Goal: Check status: Check status

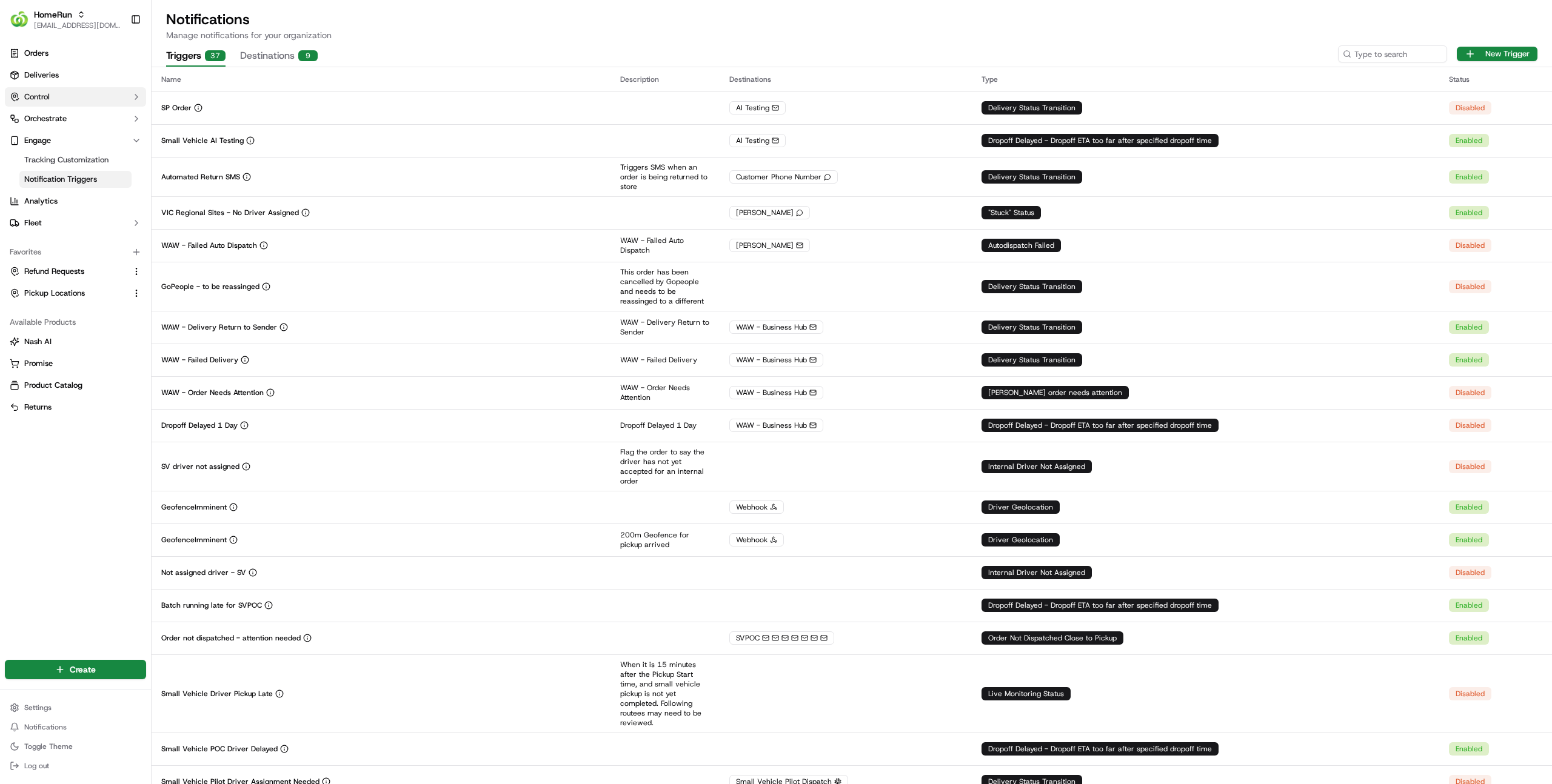
click at [68, 87] on button "Control" at bounding box center [76, 97] width 141 height 19
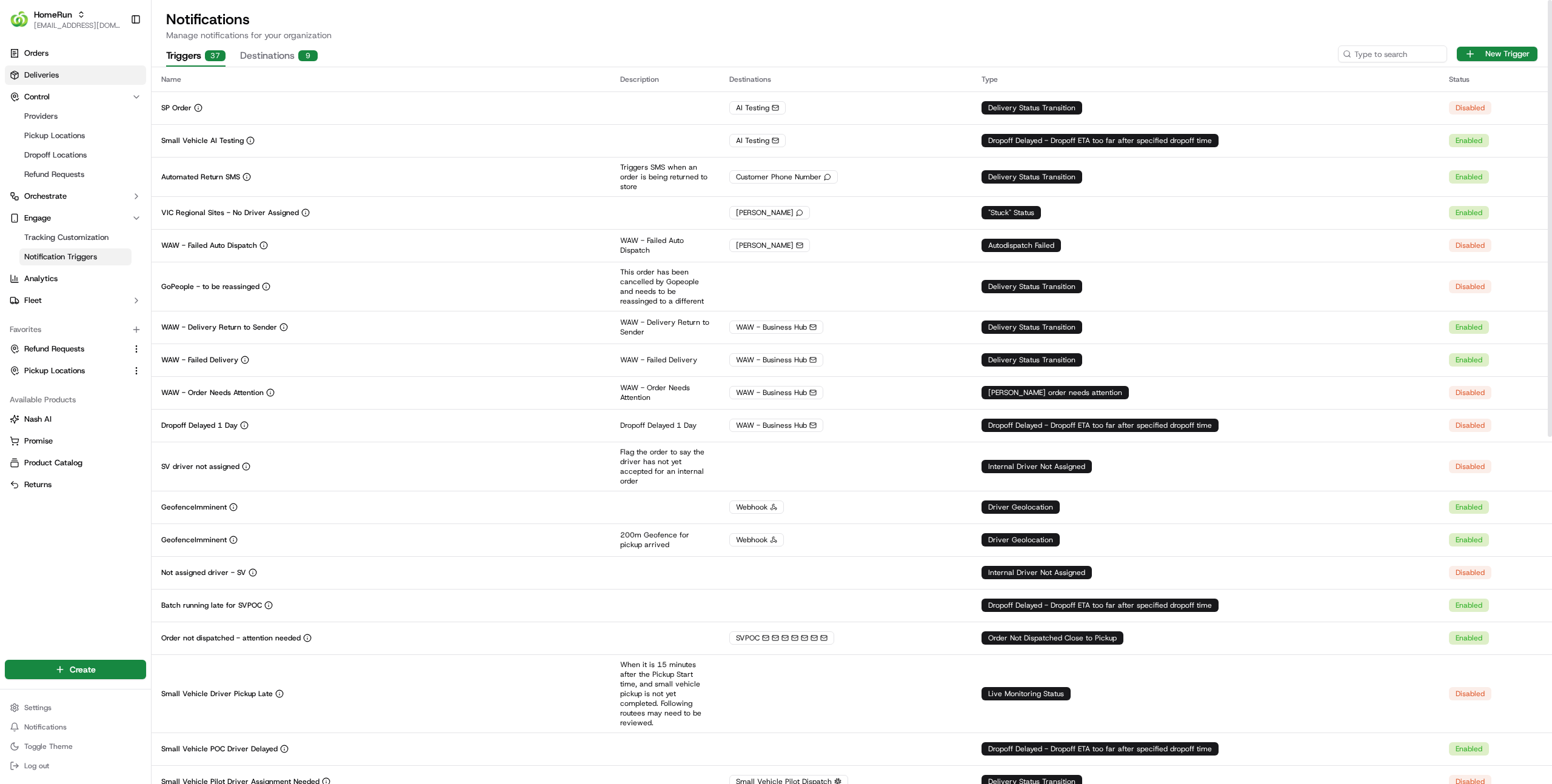
click at [44, 68] on link "Deliveries" at bounding box center [76, 75] width 141 height 19
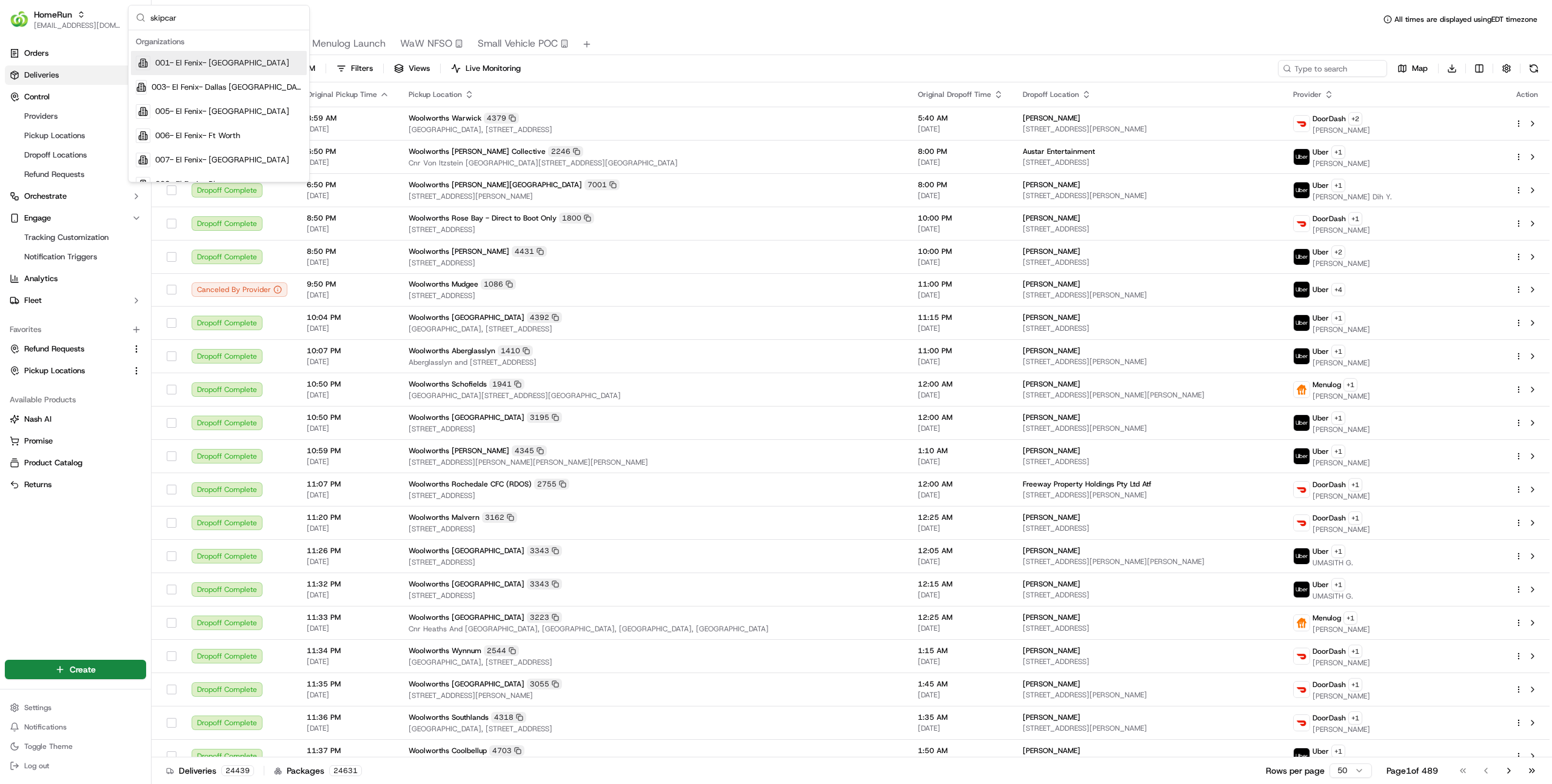
type input "skipcart"
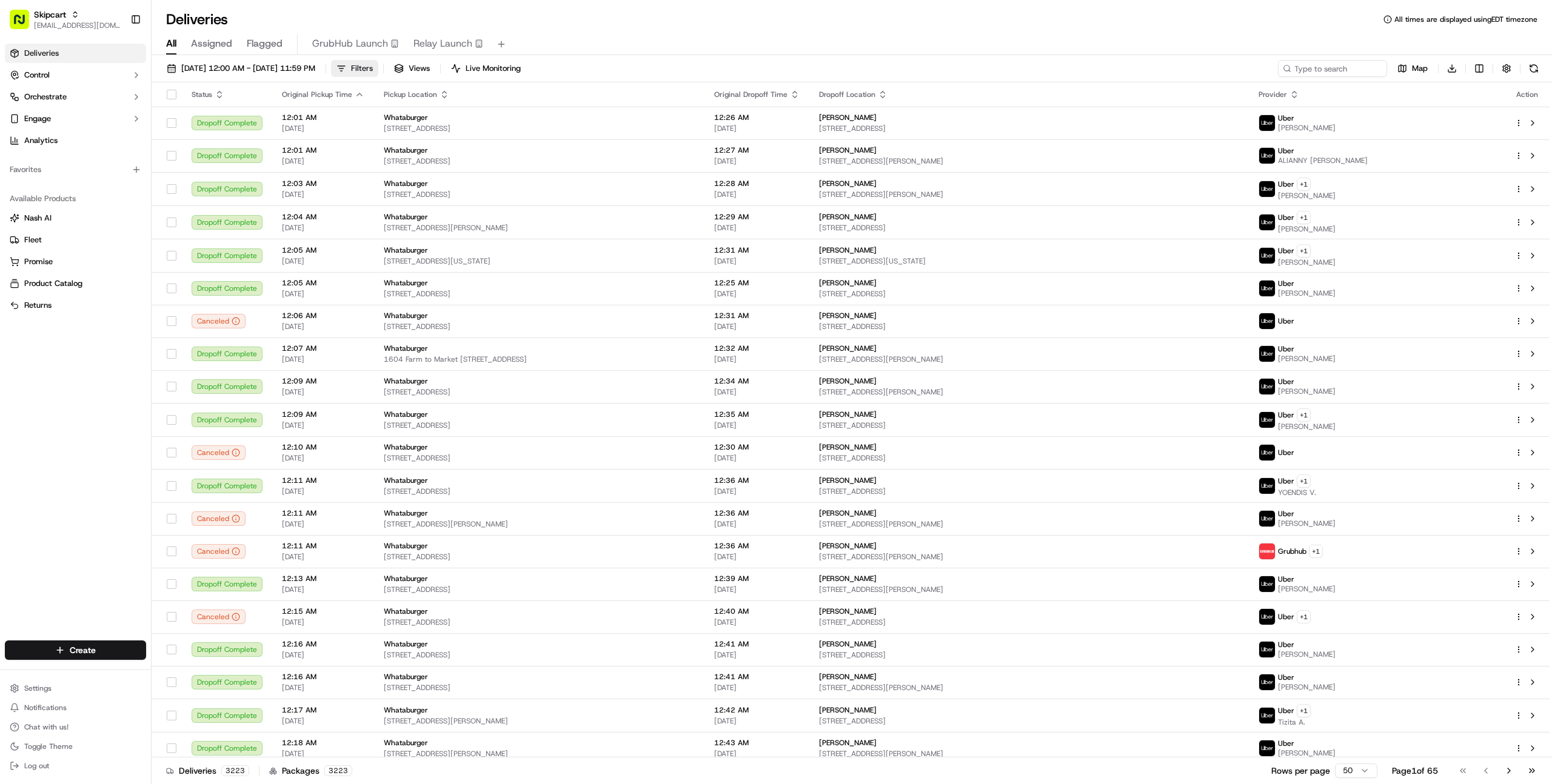
click at [373, 70] on span "Filters" at bounding box center [362, 68] width 22 height 11
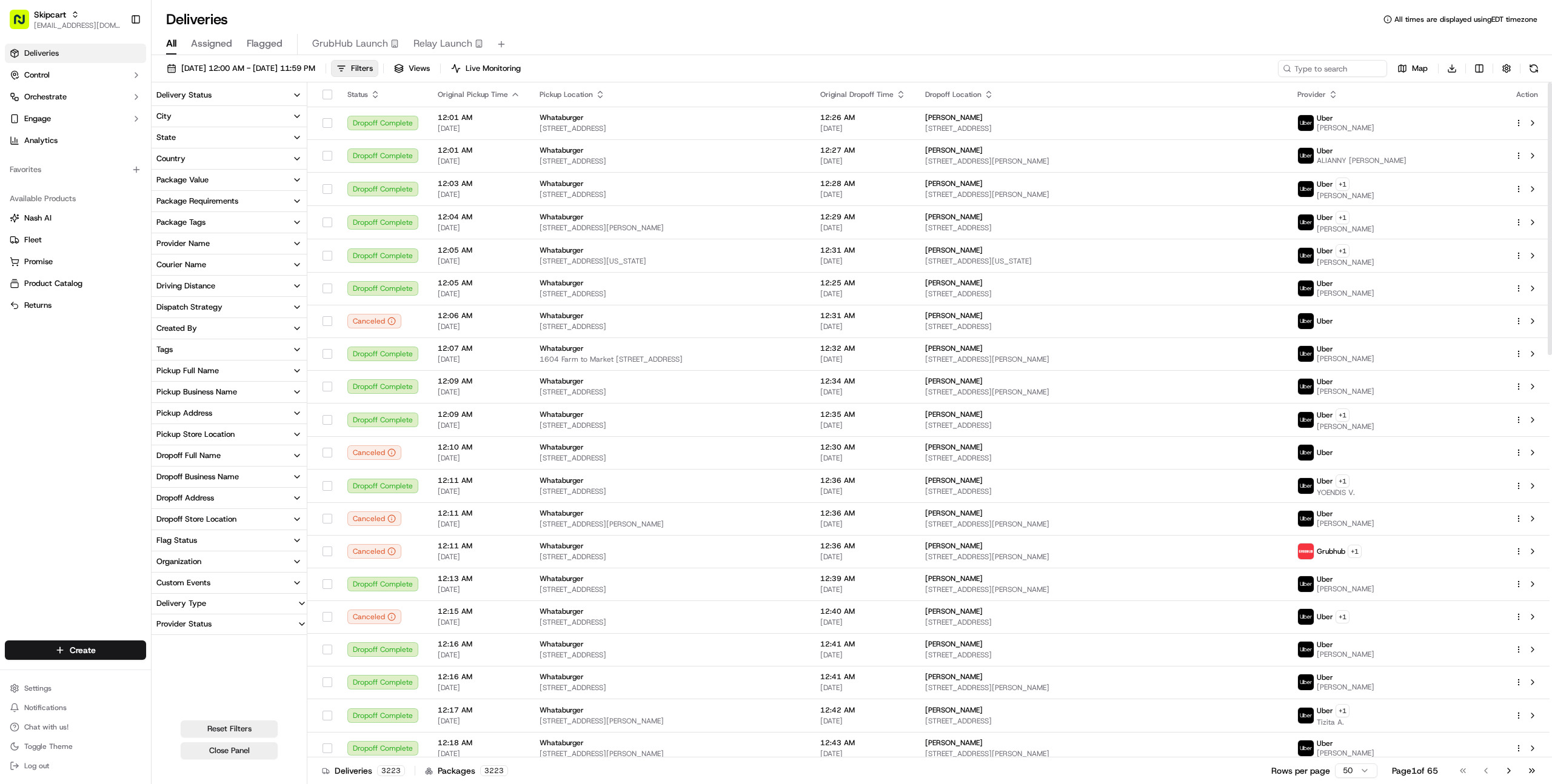
click at [178, 394] on div "Pickup Business Name" at bounding box center [197, 392] width 81 height 11
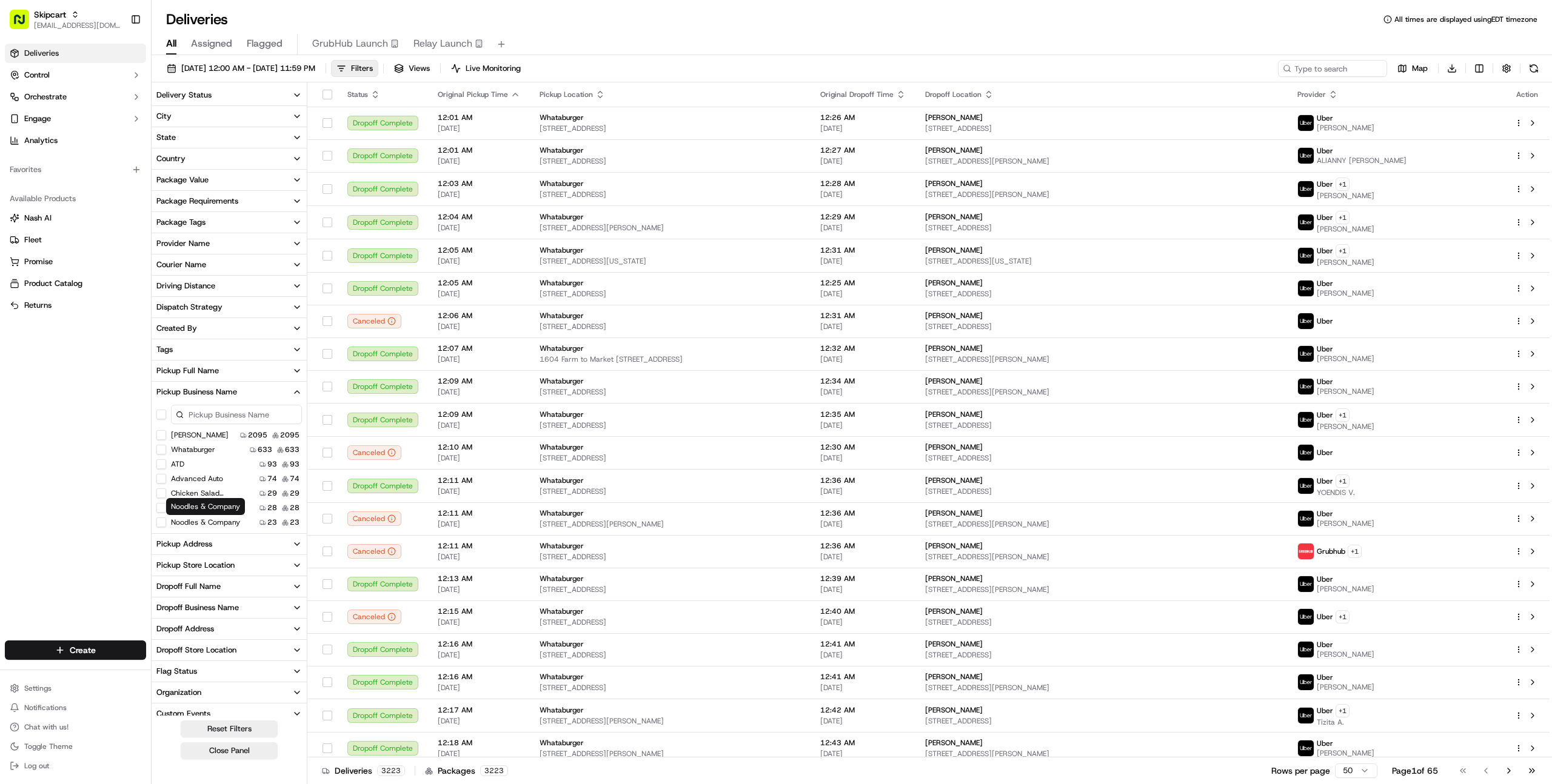
click at [34, 523] on div "Deliveries Control Orchestrate Engage Analytics Favorites Available Products [P…" at bounding box center [76, 334] width 151 height 592
click at [212, 69] on span "[DATE] 12:00 AM - [DATE] 11:59 PM" at bounding box center [249, 68] width 134 height 11
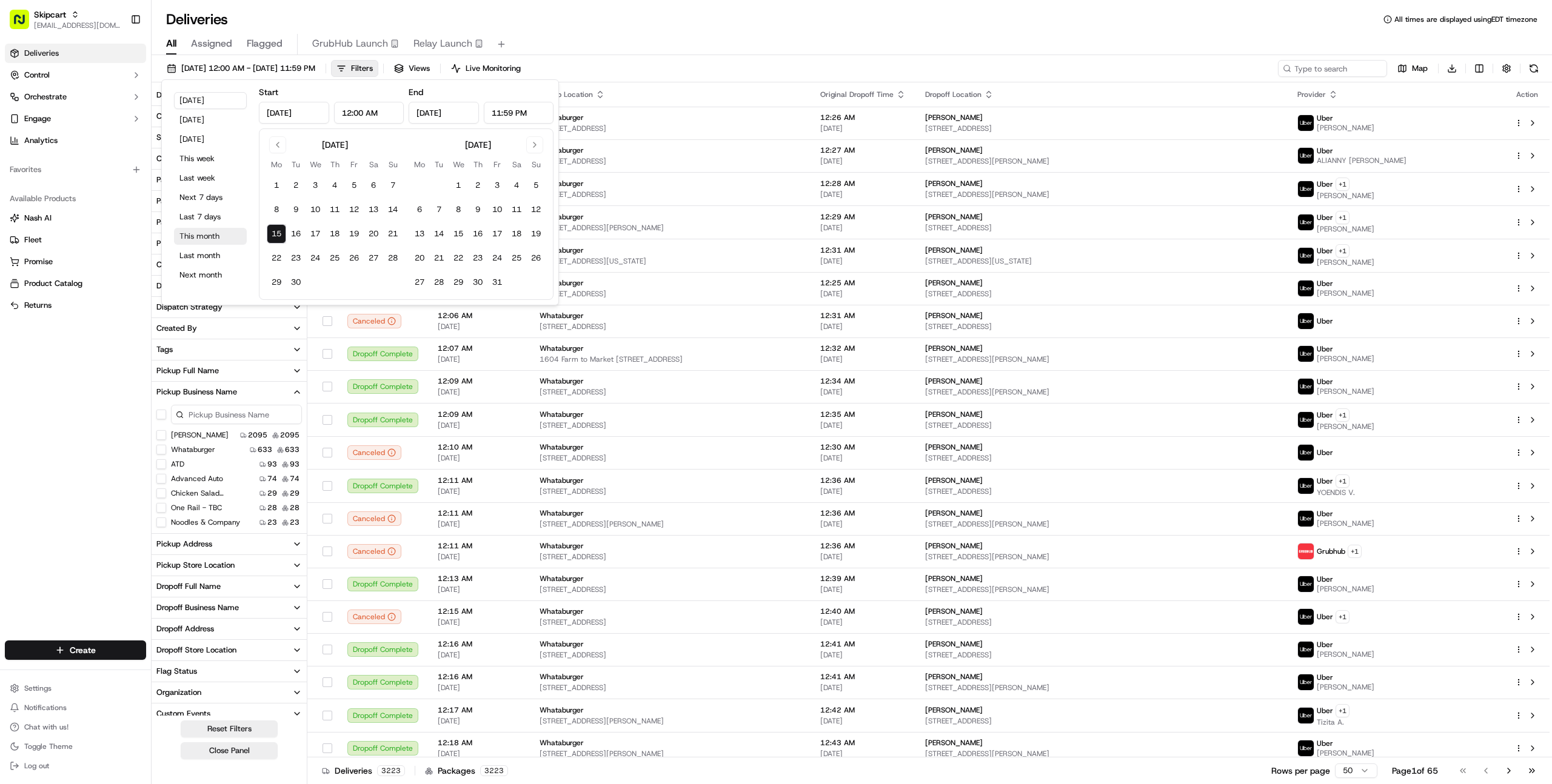
click at [216, 233] on button "This month" at bounding box center [210, 236] width 73 height 17
type input "[DATE]"
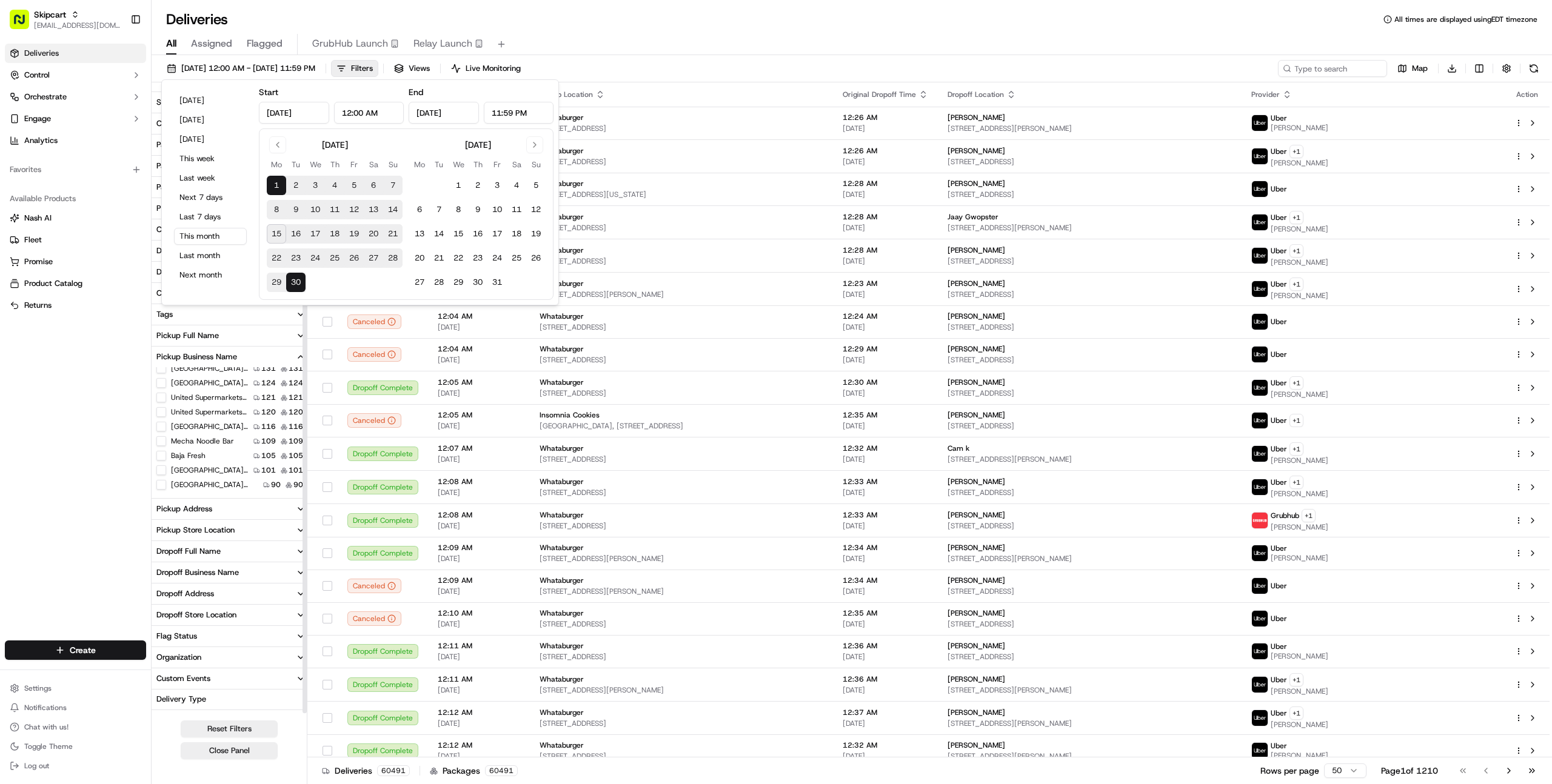
scroll to position [50, 0]
click at [87, 449] on div "Deliveries Control Orchestrate Engage Analytics Favorites Available Products [P…" at bounding box center [76, 334] width 151 height 592
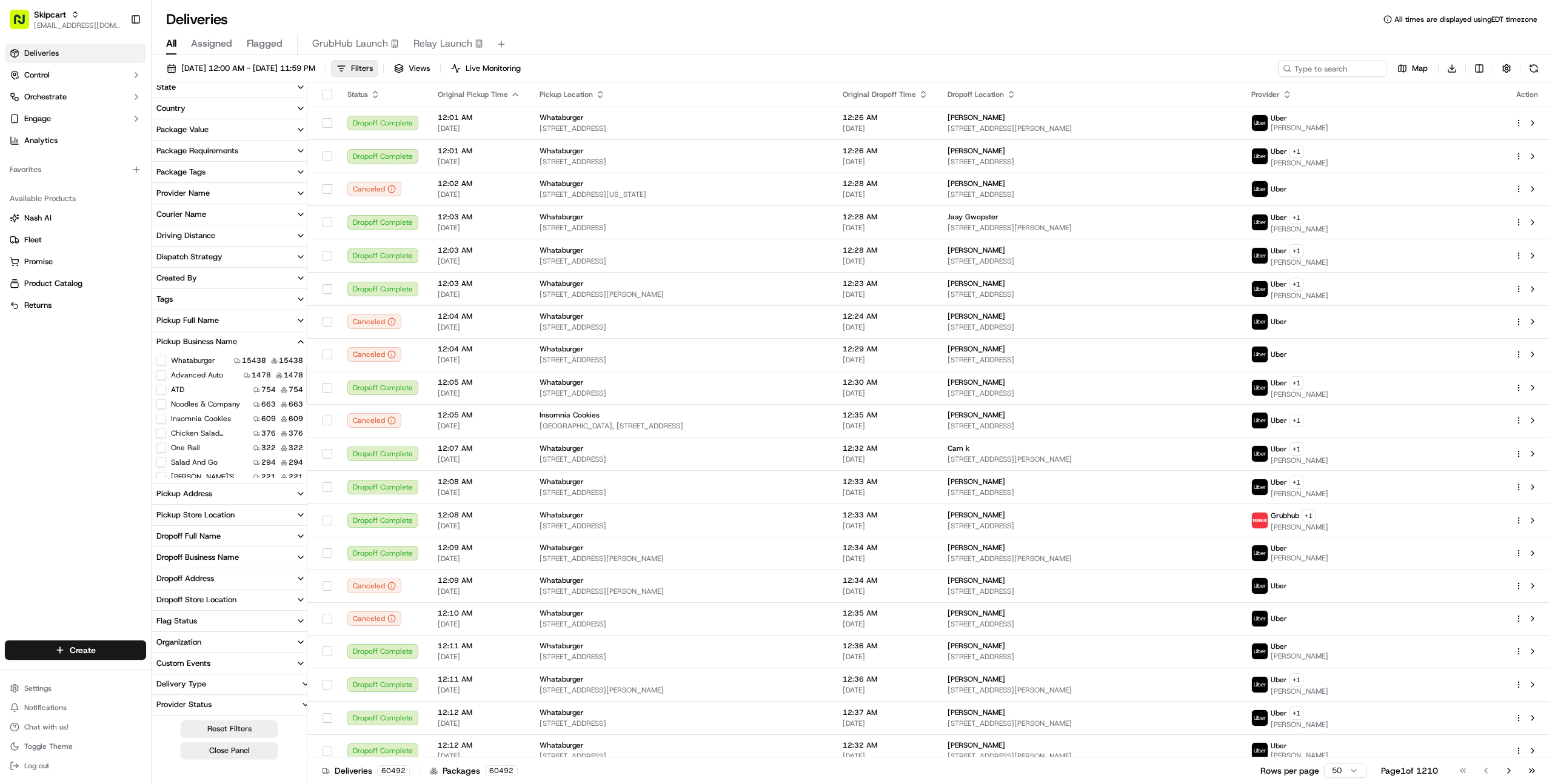
scroll to position [0, 0]
click at [265, 65] on span "[DATE] 12:00 AM - [DATE] 11:59 PM" at bounding box center [249, 68] width 134 height 11
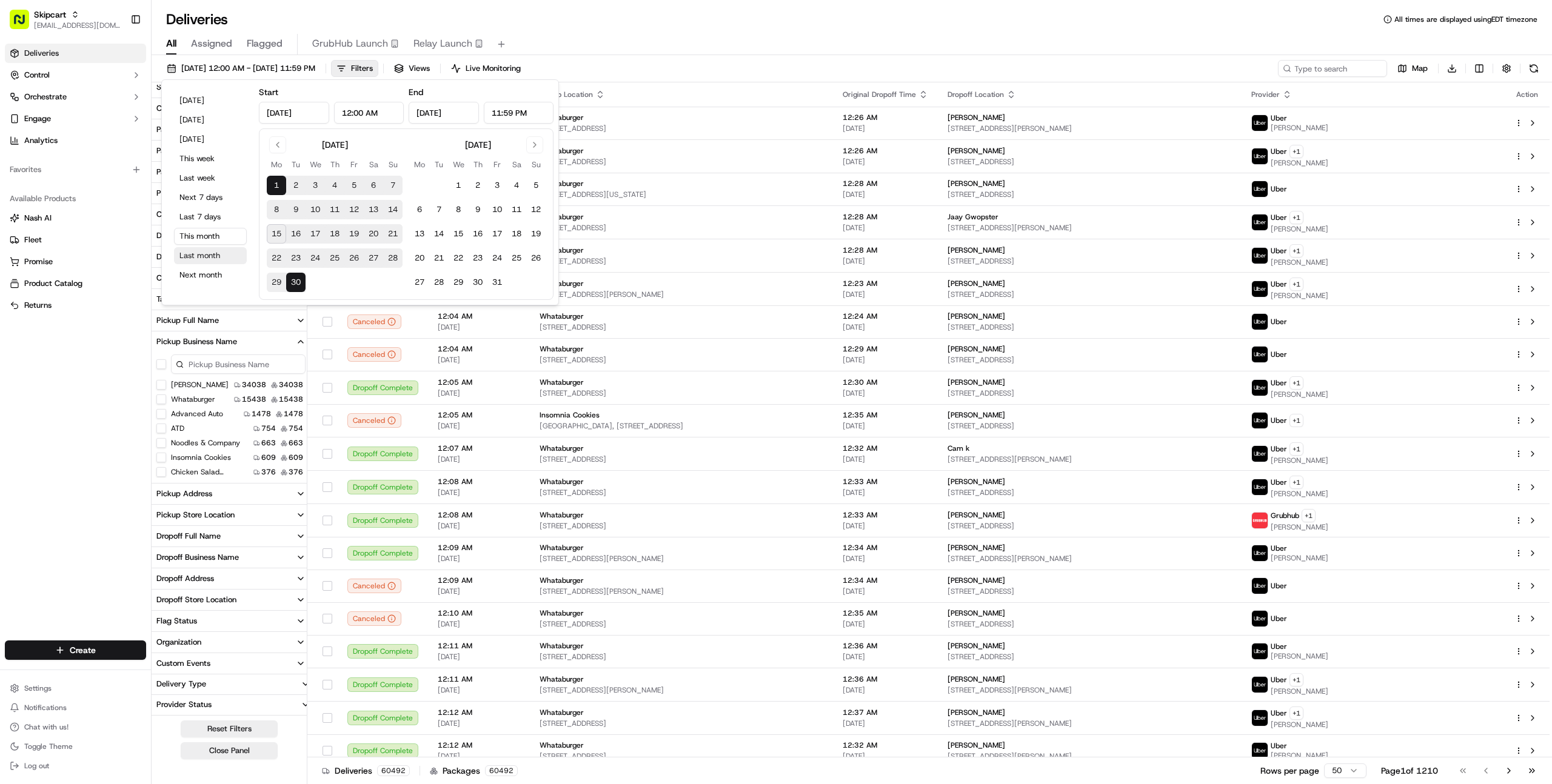
click at [191, 256] on button "Last month" at bounding box center [210, 256] width 73 height 17
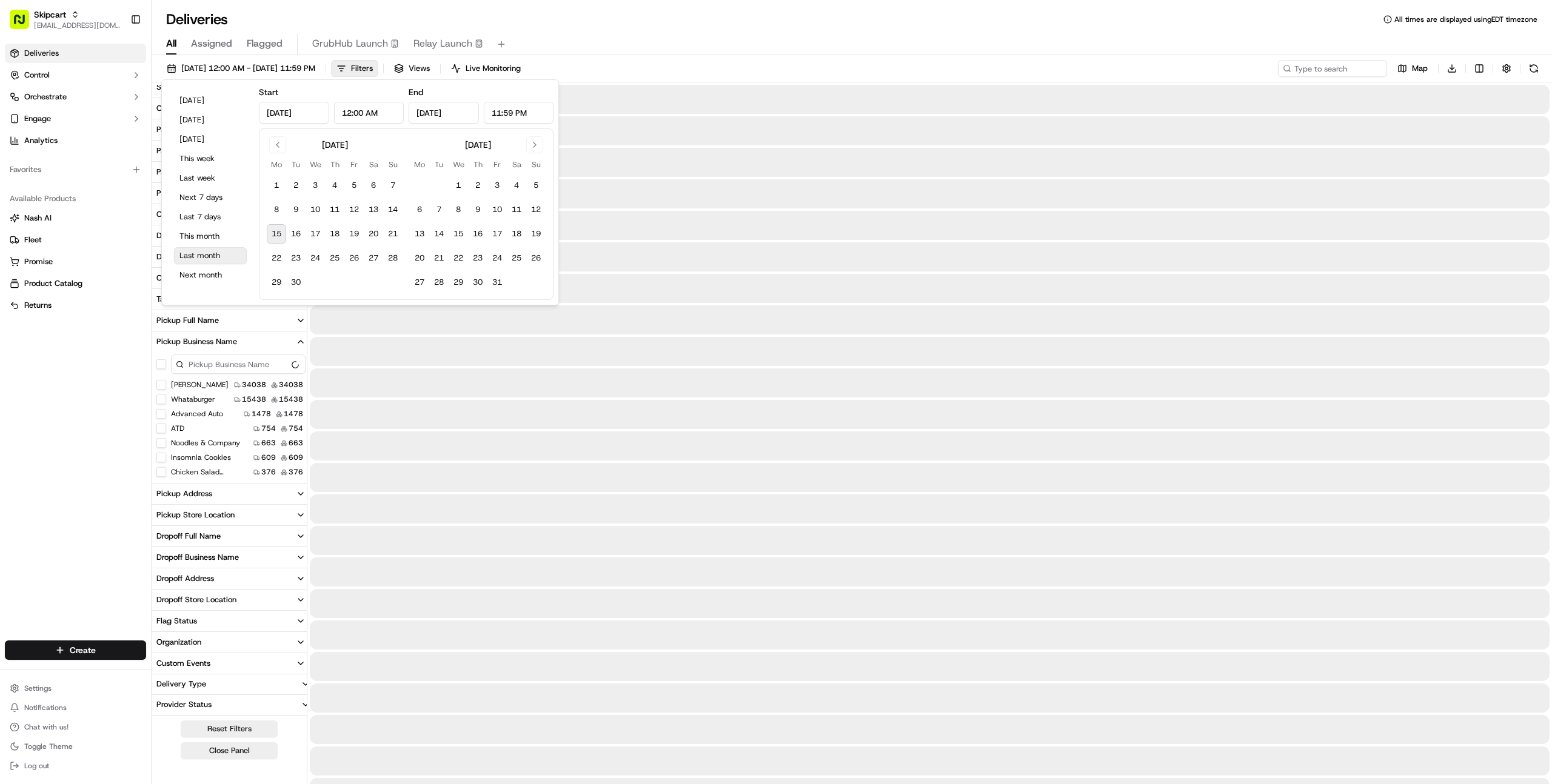
type input "[DATE]"
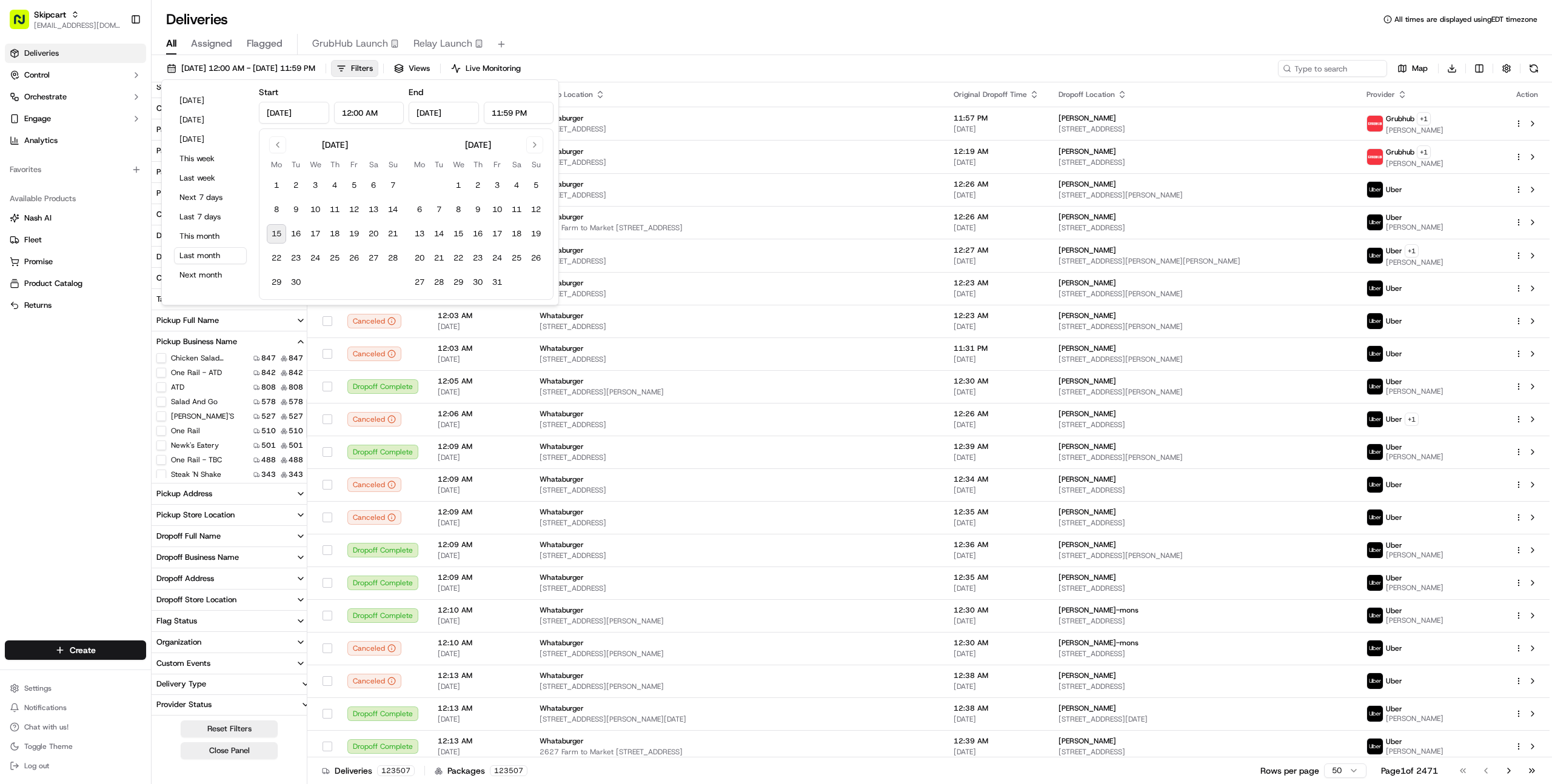
scroll to position [264, 0]
click at [73, 492] on div "Deliveries Control Orchestrate Engage Analytics Favorites Available Products [P…" at bounding box center [76, 334] width 151 height 592
